Goal: Contribute content: Share content

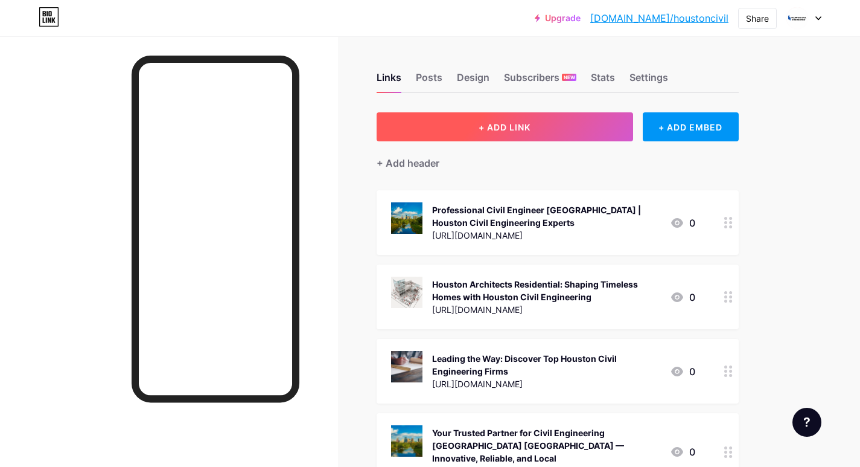
click at [515, 126] on span "+ ADD LINK" at bounding box center [505, 127] width 52 height 10
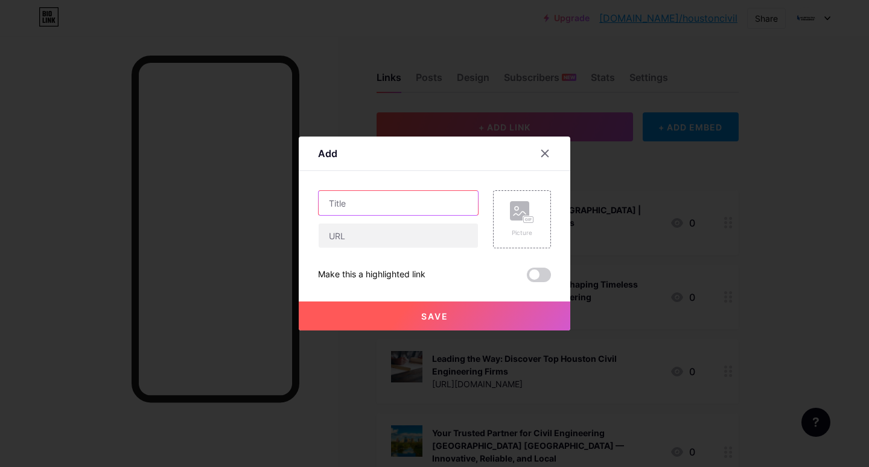
click at [323, 208] on input "text" at bounding box center [398, 203] width 159 height 24
click at [351, 194] on input "text" at bounding box center [398, 203] width 159 height 24
paste input "Transforming Roads: Expert Traffic Engineering Services in [GEOGRAPHIC_DATA] th…"
type input "Transforming Roads: Expert Traffic Engineering Services in [GEOGRAPHIC_DATA] th…"
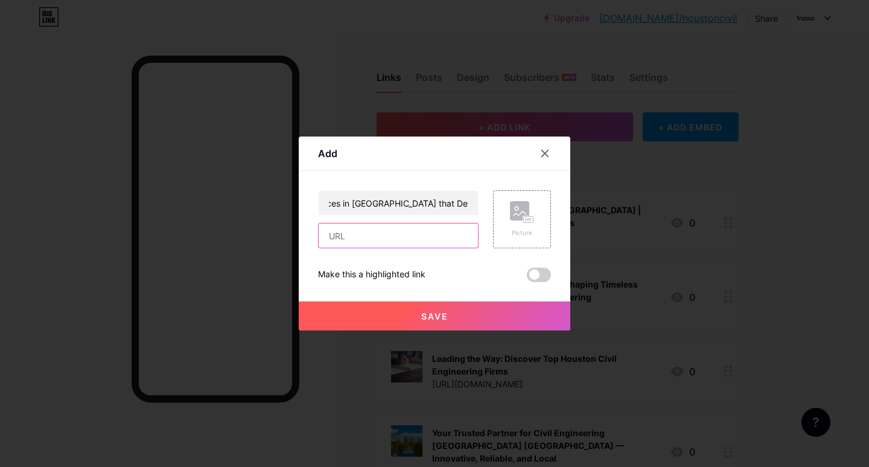
scroll to position [0, 0]
click at [347, 240] on input "text" at bounding box center [398, 235] width 159 height 24
paste input "[URL][DOMAIN_NAME]"
type input "[URL][DOMAIN_NAME]"
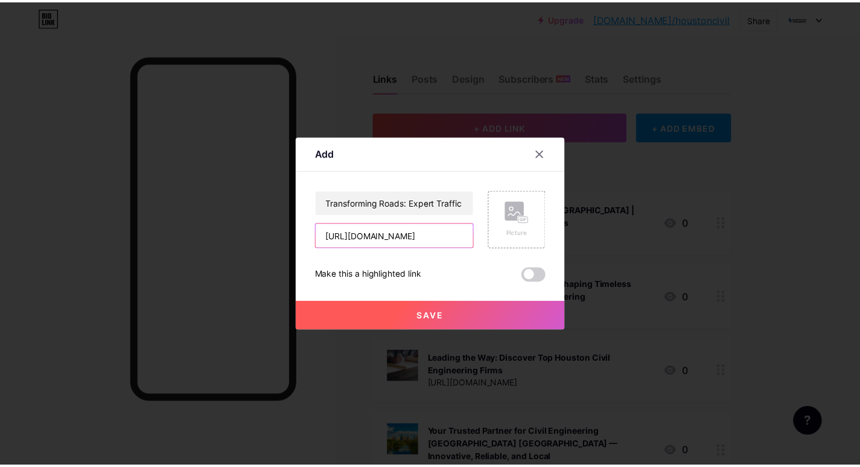
scroll to position [0, 0]
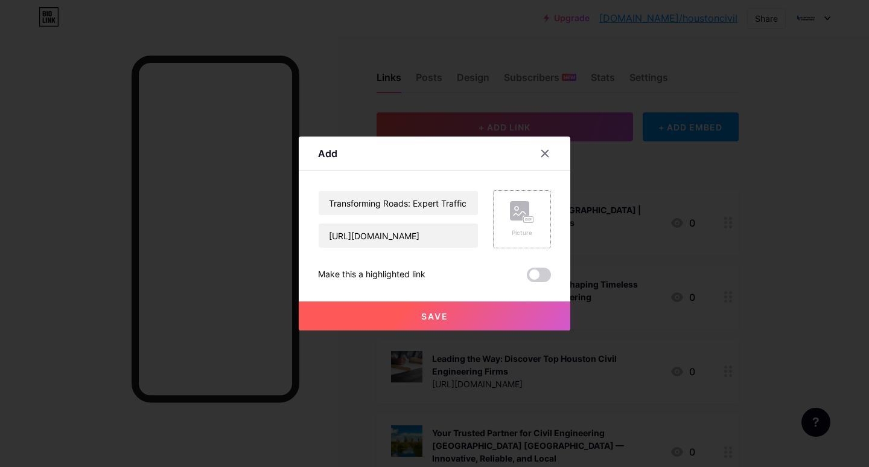
click at [515, 237] on div "Picture" at bounding box center [522, 219] width 58 height 58
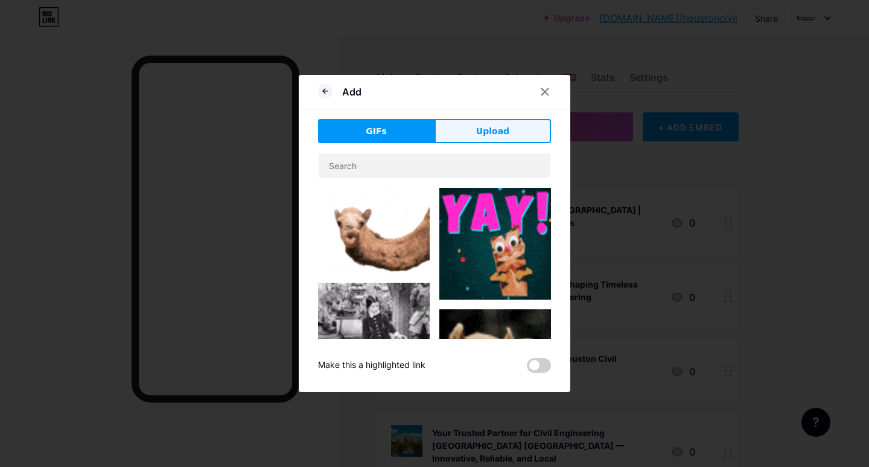
click at [487, 128] on span "Upload" at bounding box center [492, 131] width 33 height 13
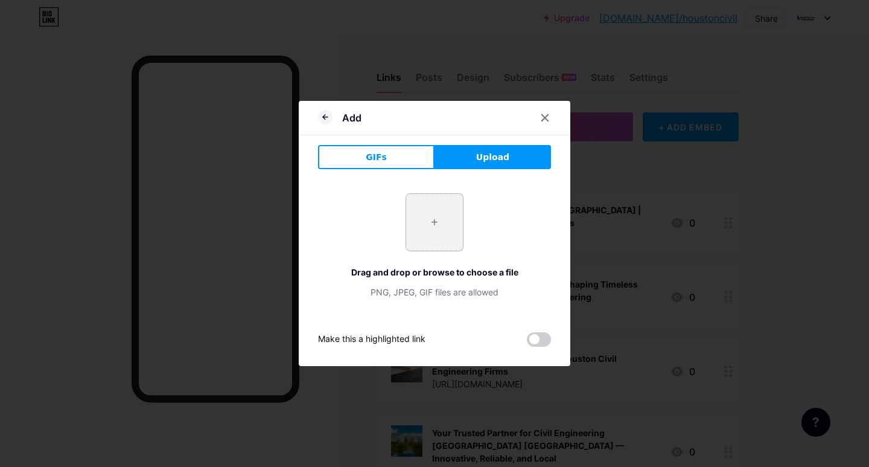
click at [436, 231] on input "file" at bounding box center [434, 222] width 57 height 57
type input "C:\fakepath\0_LNtssgk9XiRWLYMG.webp"
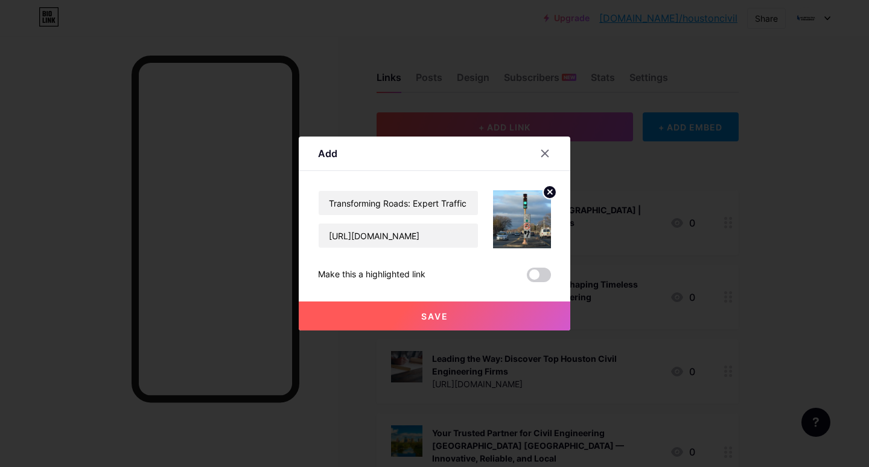
click at [482, 303] on button "Save" at bounding box center [435, 315] width 272 height 29
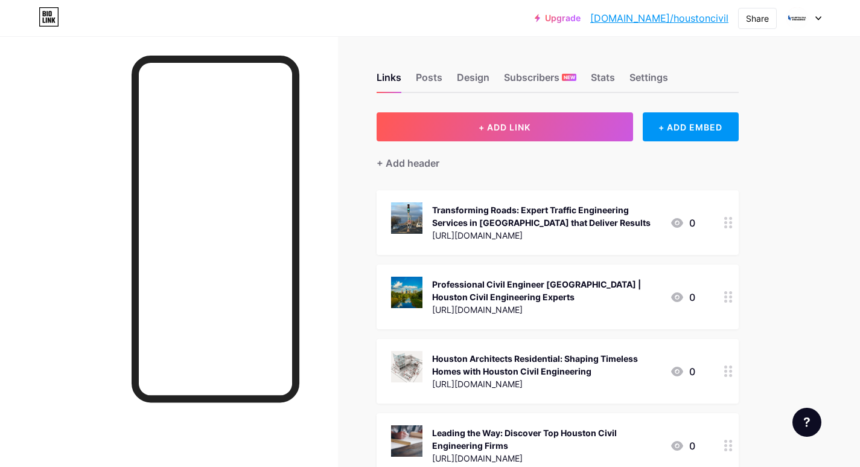
click at [675, 19] on link "[DOMAIN_NAME]/houstoncivil" at bounding box center [659, 18] width 138 height 14
